Goal: Information Seeking & Learning: Learn about a topic

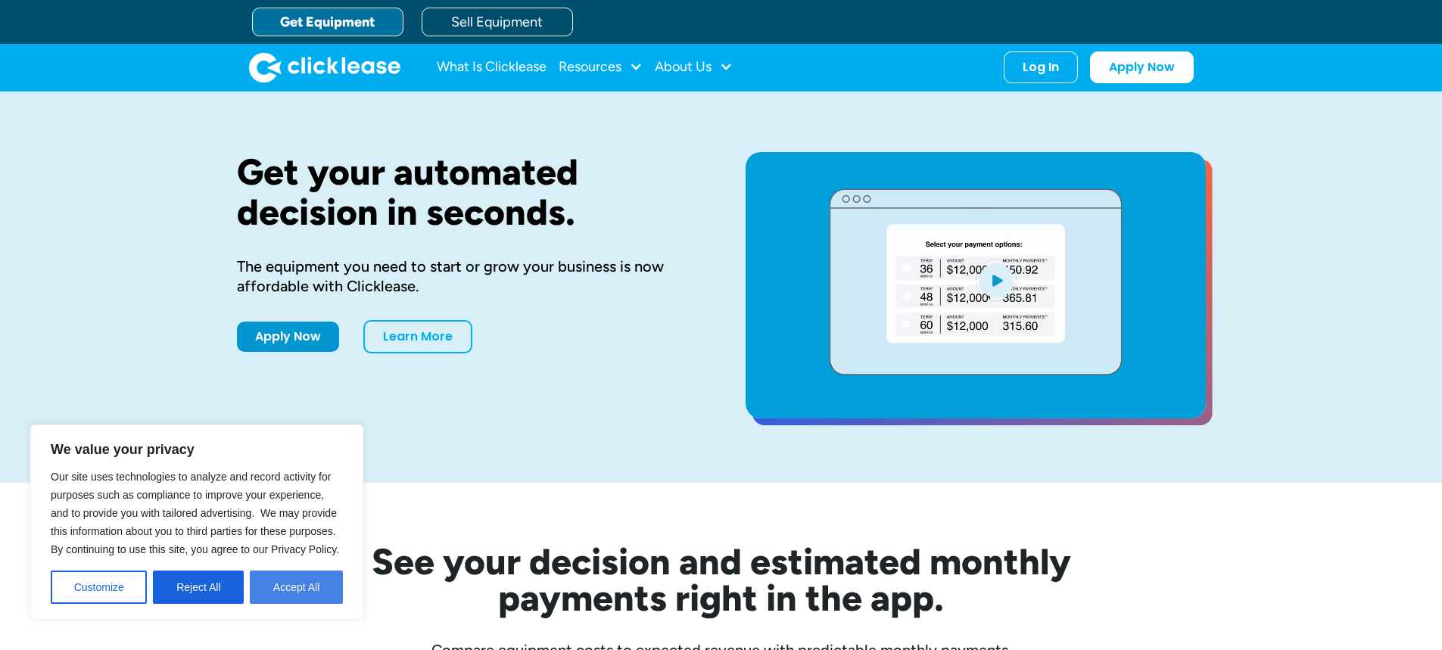
click at [289, 586] on button "Accept All" at bounding box center [296, 587] width 93 height 33
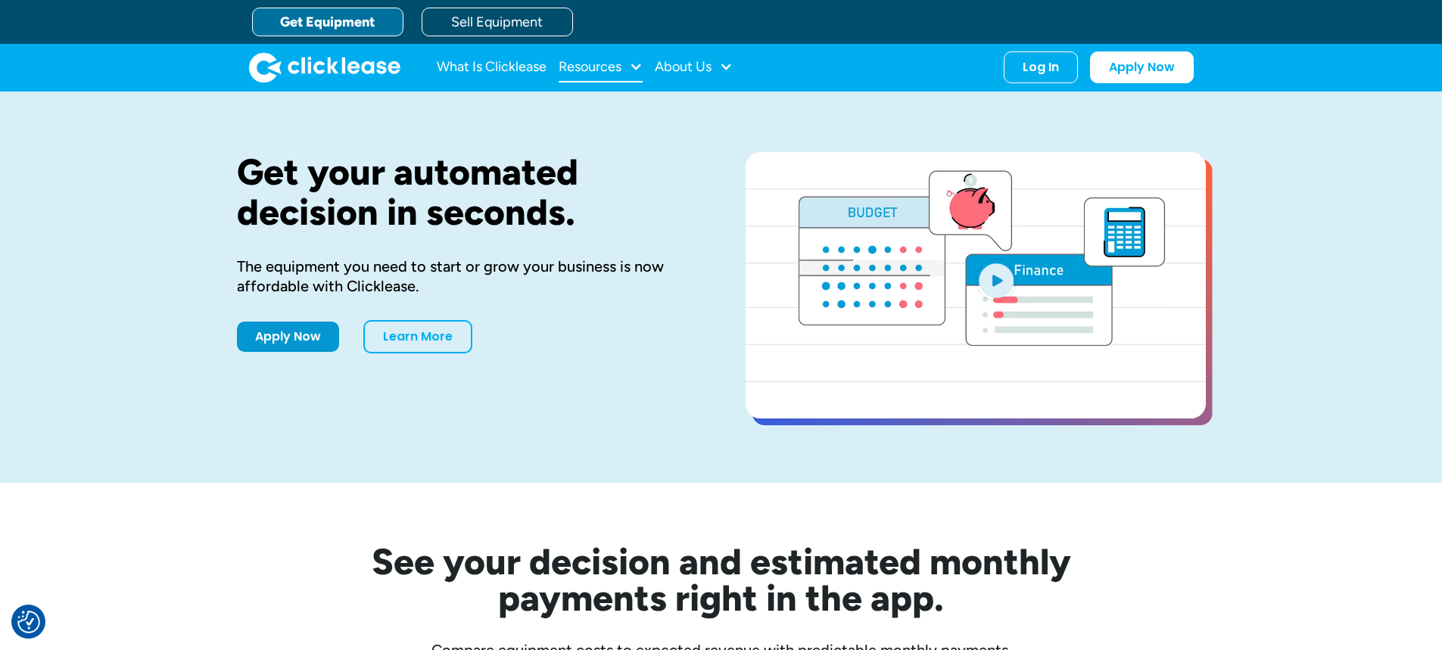
click at [613, 67] on div "Resources" at bounding box center [590, 67] width 63 height 0
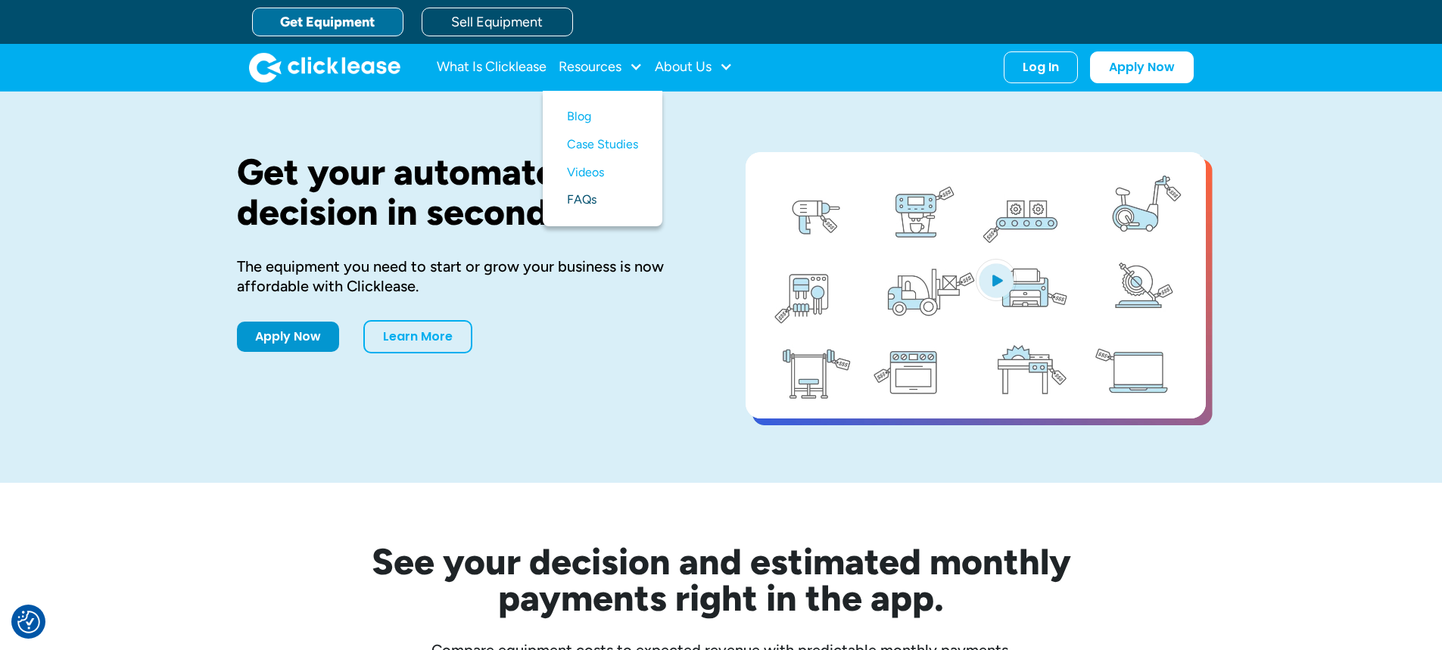
click at [598, 207] on link "FAQs" at bounding box center [602, 200] width 71 height 28
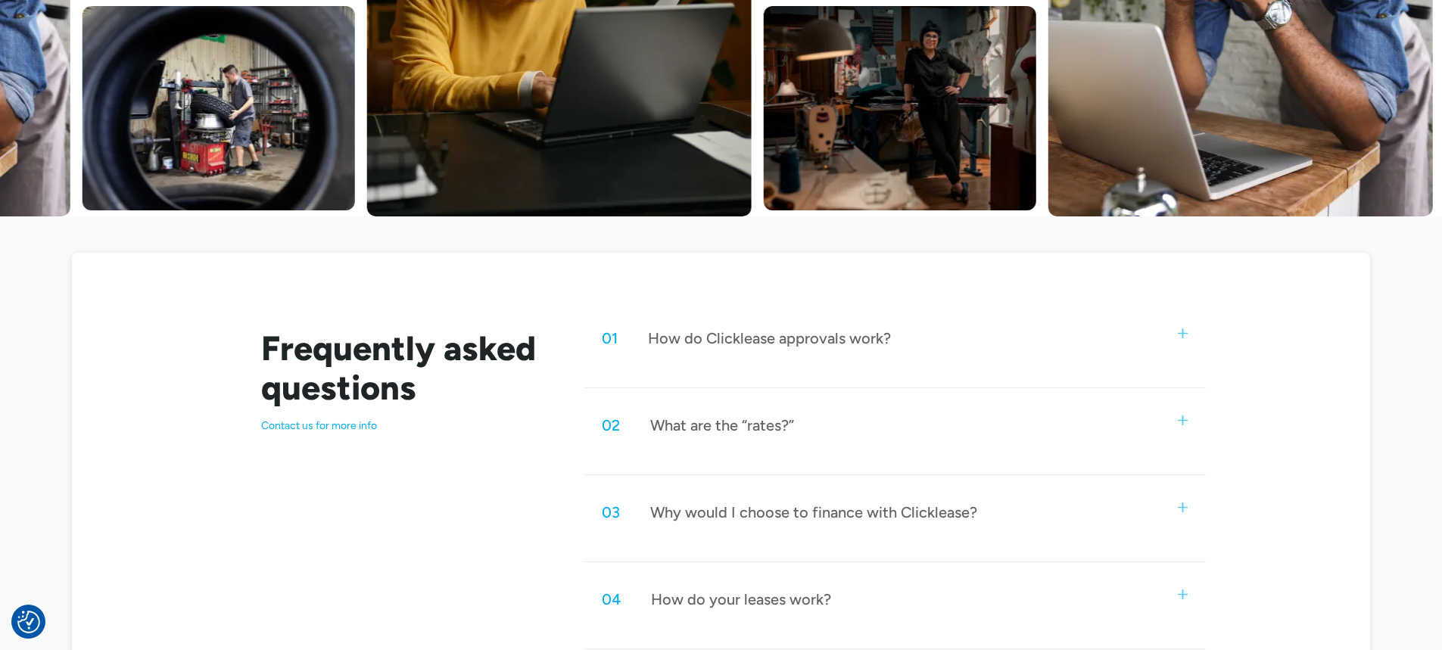
scroll to position [534, 0]
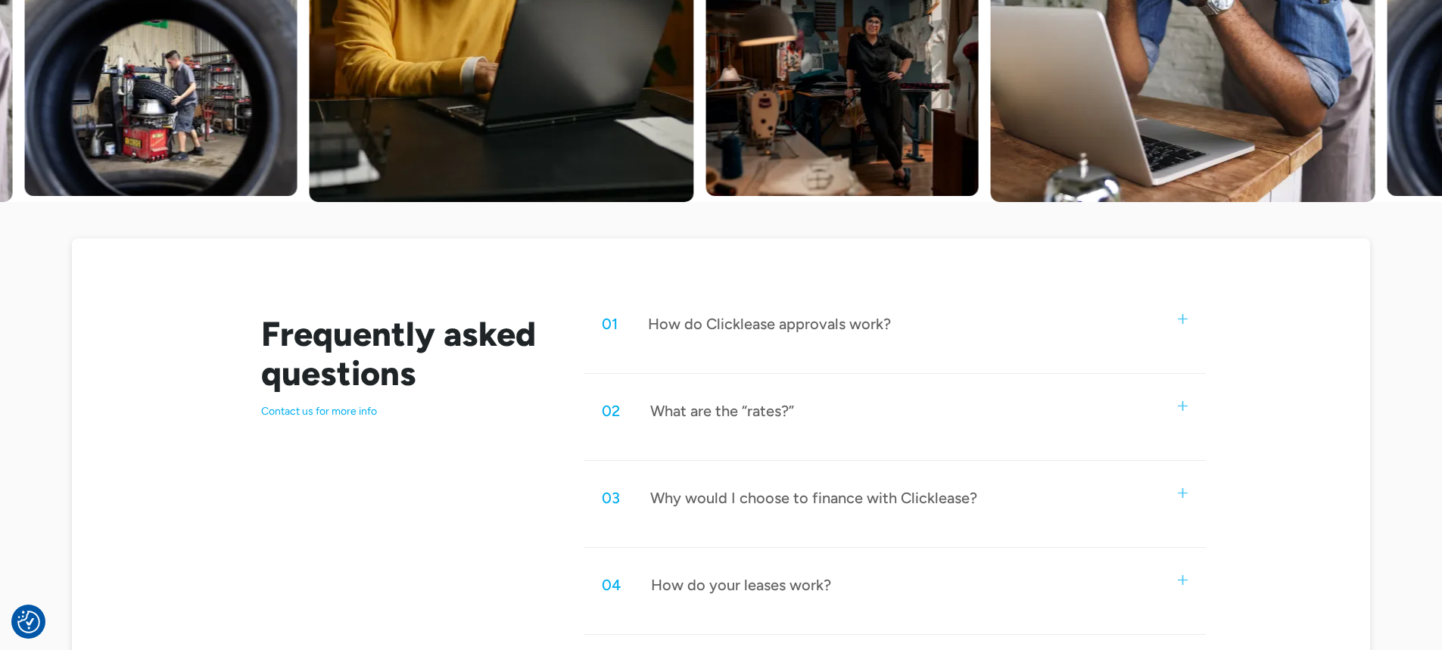
click at [781, 425] on div "02 What are the “rates?”" at bounding box center [895, 411] width 622 height 50
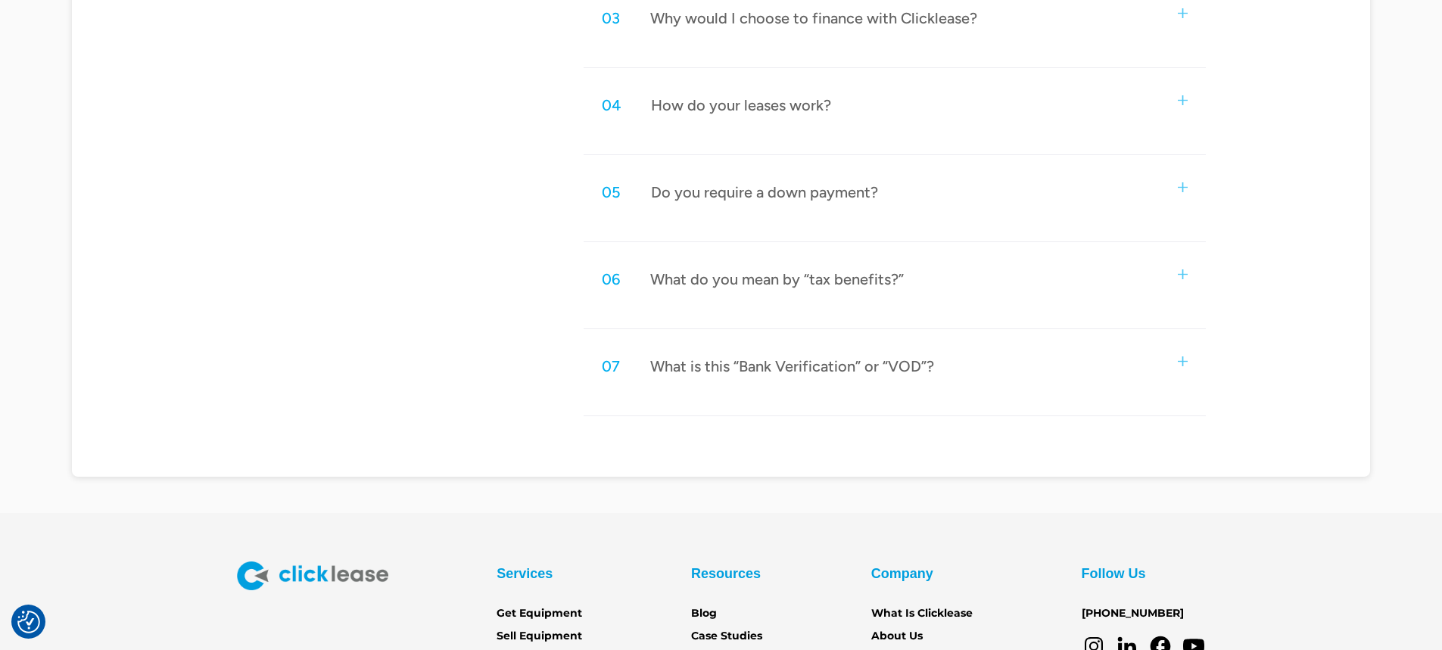
scroll to position [1170, 0]
